Goal: Information Seeking & Learning: Learn about a topic

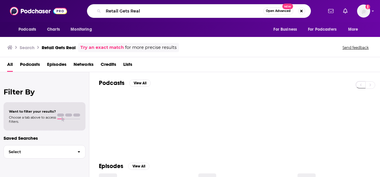
click at [101, 7] on div "Retail Gets Real Open Advanced New" at bounding box center [199, 11] width 224 height 14
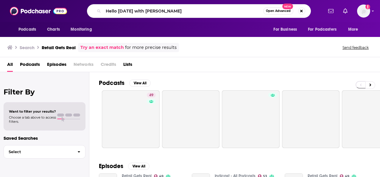
type input "Hello [DATE] with [PERSON_NAME]"
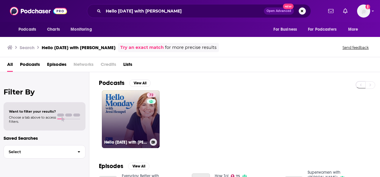
click at [123, 128] on link "72 Hello [DATE] with [PERSON_NAME]" at bounding box center [131, 119] width 58 height 58
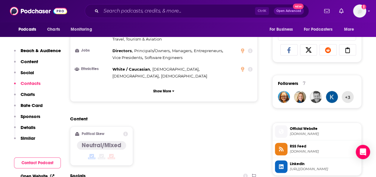
scroll to position [517, 0]
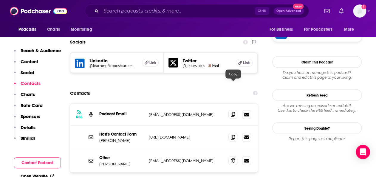
click at [234, 112] on icon at bounding box center [233, 114] width 4 height 5
click at [230, 156] on span at bounding box center [232, 160] width 9 height 9
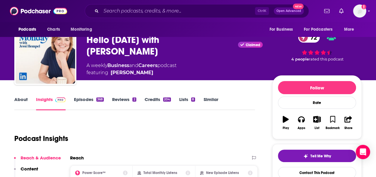
scroll to position [0, 0]
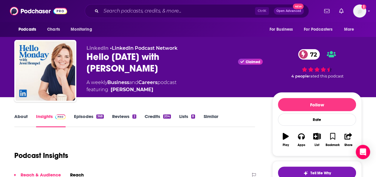
click at [117, 119] on link "Reviews 2" at bounding box center [124, 121] width 24 height 14
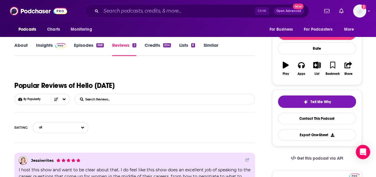
scroll to position [41, 0]
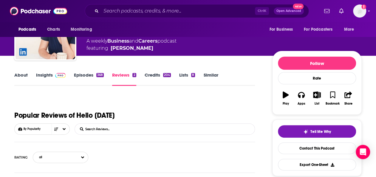
click at [82, 78] on link "Episodes 368" at bounding box center [89, 79] width 30 height 14
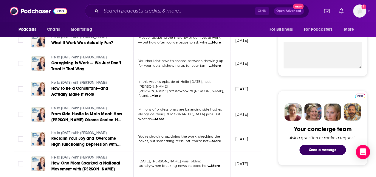
scroll to position [222, 0]
